Goal: Task Accomplishment & Management: Use online tool/utility

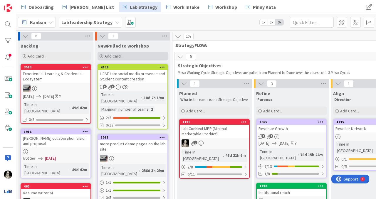
click at [115, 56] on span "Add Card..." at bounding box center [114, 55] width 19 height 5
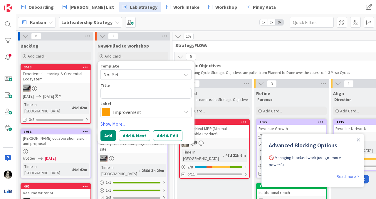
click at [187, 112] on icon at bounding box center [186, 112] width 5 height 5
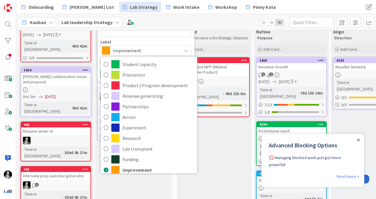
click at [211, 20] on div "Kanban Lab leadership Strategy 1x 2x 3x" at bounding box center [196, 22] width 360 height 16
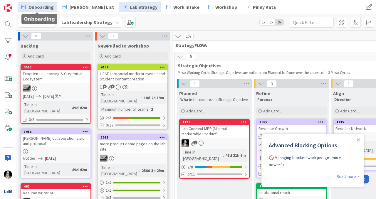
click at [42, 4] on span "Onboarding" at bounding box center [41, 7] width 25 height 7
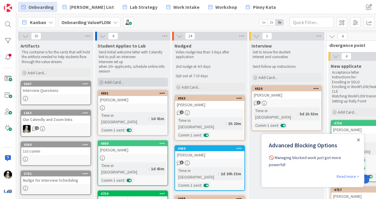
click at [116, 81] on span "Add Card..." at bounding box center [114, 82] width 19 height 5
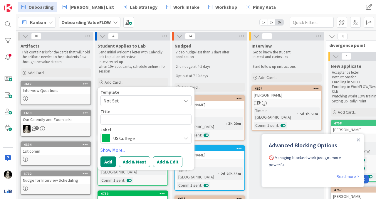
click at [130, 137] on span "US College" at bounding box center [145, 138] width 65 height 8
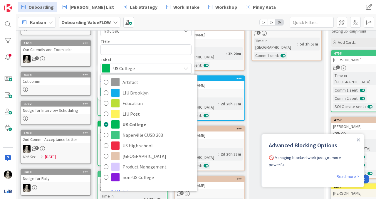
scroll to position [71, 0]
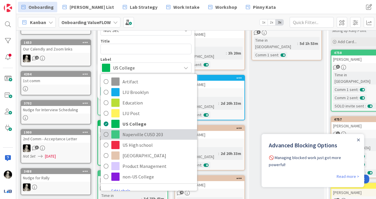
click at [136, 135] on span "Naperville CUSD 203" at bounding box center [159, 134] width 72 height 9
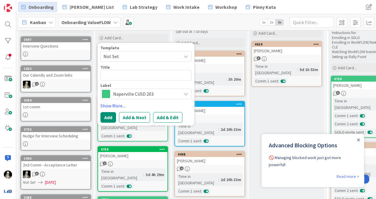
scroll to position [37, 0]
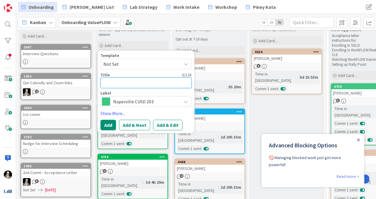
click at [115, 84] on textarea at bounding box center [145, 83] width 91 height 11
type textarea "x"
type textarea "W"
type textarea "x"
type textarea "Wi"
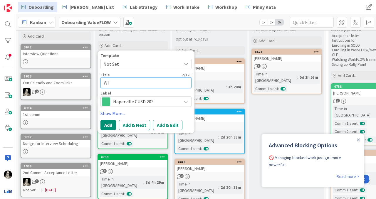
type textarea "x"
type textarea "Wil"
type textarea "x"
type textarea "Will"
type textarea "x"
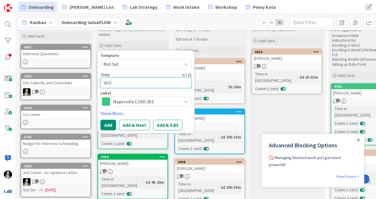
type textarea "[PERSON_NAME]"
type textarea "x"
type textarea "[PERSON_NAME]"
type textarea "x"
type textarea "[PERSON_NAME]"
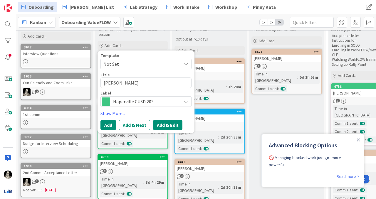
click at [168, 123] on button "Add & Edit" at bounding box center [167, 125] width 29 height 11
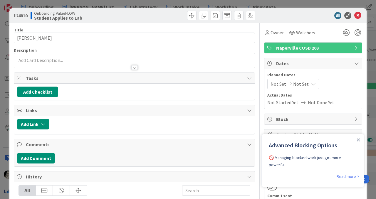
click at [60, 61] on div at bounding box center [134, 60] width 241 height 15
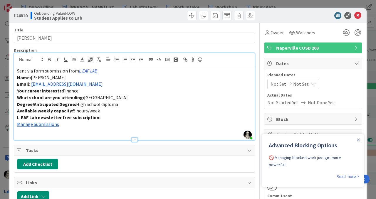
click at [53, 78] on span "[PERSON_NAME]" at bounding box center [48, 78] width 35 height 6
copy span "[PERSON_NAME]"
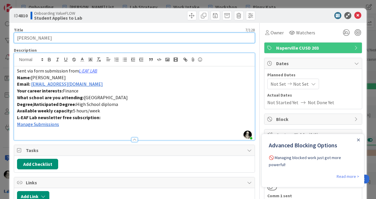
click at [43, 38] on input "[PERSON_NAME]" at bounding box center [134, 38] width 241 height 11
paste input "[PERSON_NAME]"
type input "[PERSON_NAME]"
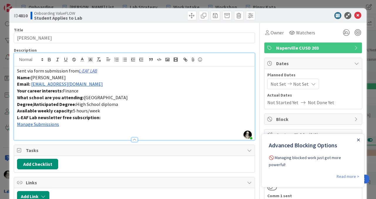
click at [358, 140] on icon "Close Announcement" at bounding box center [358, 140] width 3 height 3
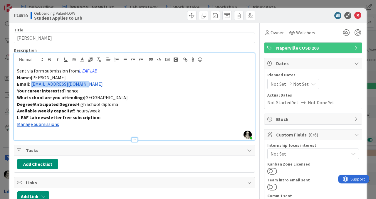
drag, startPoint x: 84, startPoint y: 86, endPoint x: 32, endPoint y: 85, distance: 52.3
click at [32, 85] on p "Email: [EMAIL_ADDRESS][DOMAIN_NAME]" at bounding box center [134, 84] width 235 height 7
copy link "[EMAIL_ADDRESS][DOMAIN_NAME]"
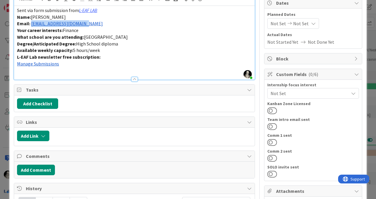
scroll to position [68, 0]
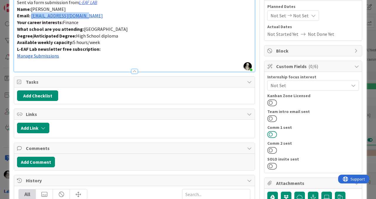
click at [272, 134] on button at bounding box center [272, 135] width 10 height 8
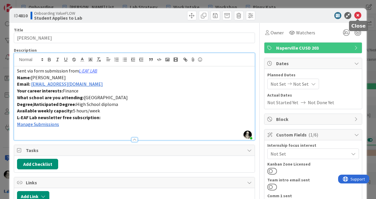
click at [358, 16] on icon at bounding box center [357, 15] width 7 height 7
